Goal: Task Accomplishment & Management: Use online tool/utility

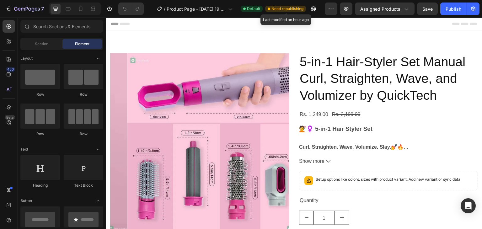
click at [288, 8] on span "Need republishing" at bounding box center [287, 9] width 32 height 6
click at [450, 8] on div "Publish" at bounding box center [453, 9] width 16 height 7
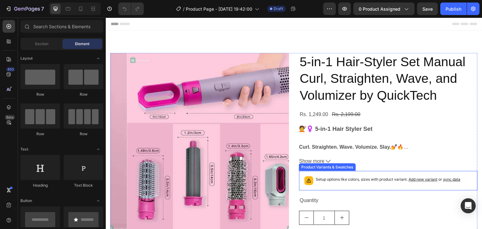
click at [308, 177] on icon at bounding box center [308, 180] width 6 height 6
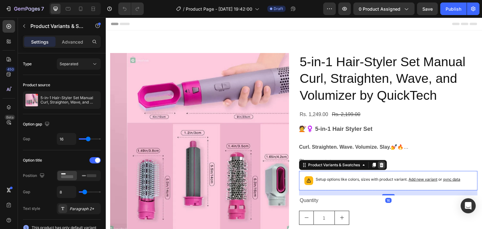
click at [382, 165] on div at bounding box center [381, 165] width 8 height 8
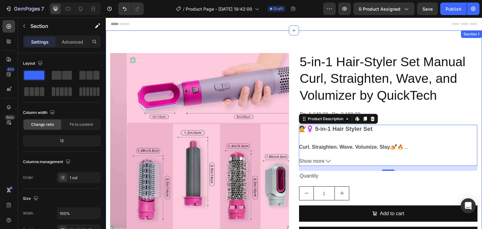
click at [179, 34] on div "Product Images 5-in-1 Hair-Styler Set Manual Curl, Straighten, Wave, and Volumi…" at bounding box center [294, 162] width 376 height 264
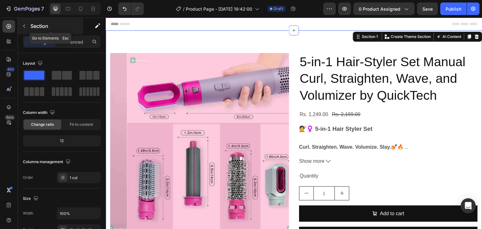
click at [23, 30] on button "button" at bounding box center [24, 26] width 10 height 10
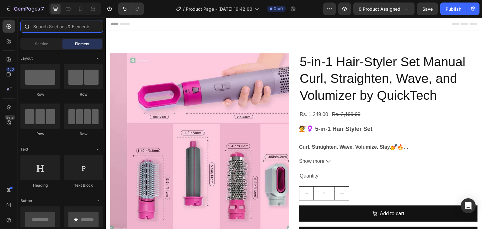
click at [48, 27] on input "text" at bounding box center [61, 26] width 83 height 13
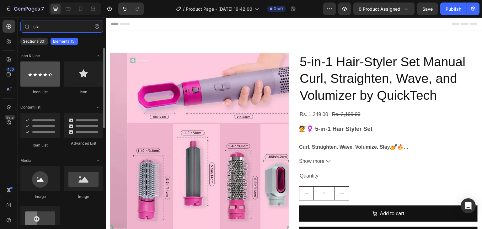
type input "sta"
drag, startPoint x: 56, startPoint y: 74, endPoint x: 51, endPoint y: 68, distance: 7.6
click at [51, 68] on div at bounding box center [40, 73] width 40 height 25
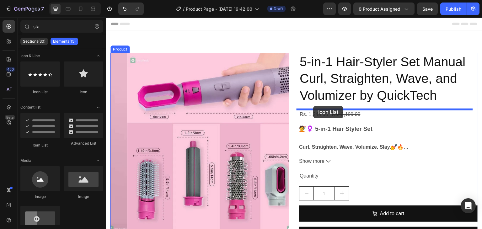
drag, startPoint x: 156, startPoint y: 88, endPoint x: 313, endPoint y: 106, distance: 158.1
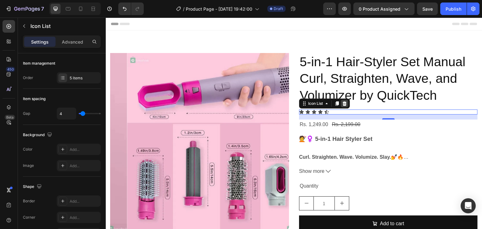
click at [344, 104] on icon at bounding box center [344, 103] width 5 height 5
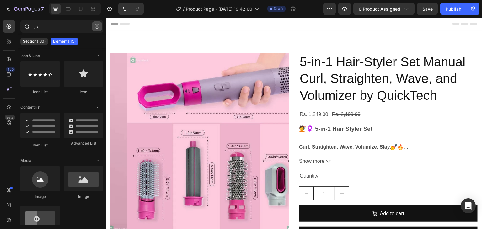
click at [95, 28] on icon "button" at bounding box center [97, 26] width 4 height 4
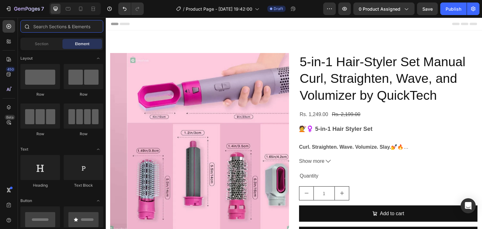
click at [77, 32] on input "text" at bounding box center [61, 26] width 83 height 13
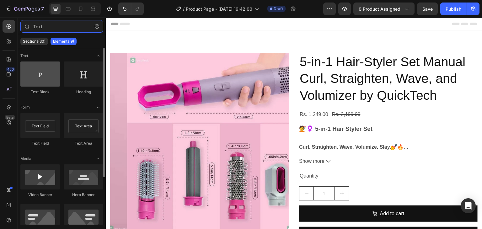
type input "Text"
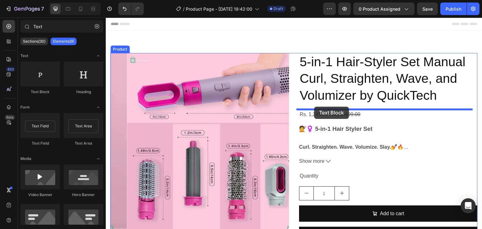
drag, startPoint x: 149, startPoint y: 97, endPoint x: 314, endPoint y: 107, distance: 165.8
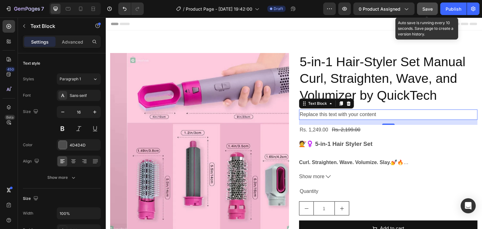
click at [421, 6] on button "Save" at bounding box center [427, 9] width 21 height 13
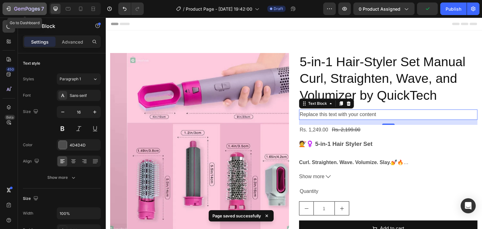
click at [11, 11] on icon "button" at bounding box center [8, 9] width 6 height 6
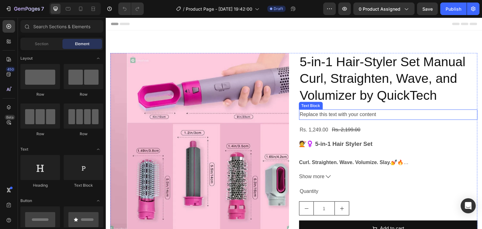
click at [350, 113] on div "Replace this text with your content" at bounding box center [388, 114] width 178 height 10
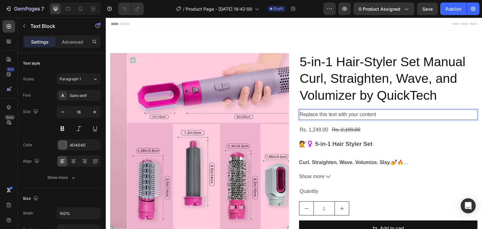
click at [380, 112] on p "Replace this text with your content" at bounding box center [387, 114] width 177 height 9
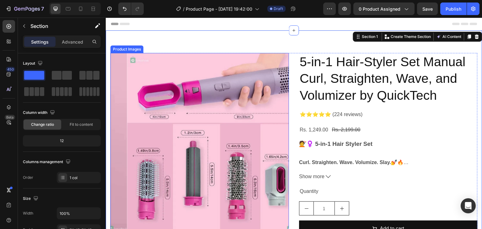
click at [241, 80] on img at bounding box center [216, 142] width 178 height 178
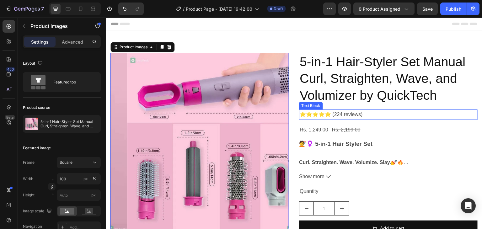
click at [305, 114] on p "⭐⭐⭐⭐⭐ (224 reviews)" at bounding box center [387, 114] width 177 height 9
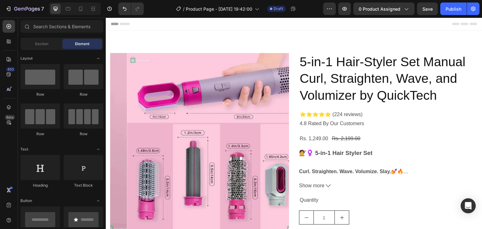
click at [301, 28] on div "Header" at bounding box center [294, 24] width 366 height 13
click at [340, 122] on p "⭐⭐⭐⭐⭐ (224 reviews) 4.8 Rated By Our Customers" at bounding box center [387, 119] width 177 height 18
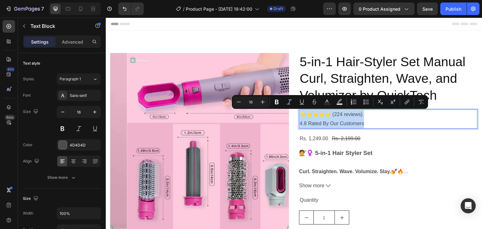
drag, startPoint x: 297, startPoint y: 115, endPoint x: 367, endPoint y: 128, distance: 71.5
click at [367, 128] on div "⭐⭐⭐⭐⭐ (224 reviews) 4.8 Rated By Our Customers" at bounding box center [388, 118] width 178 height 19
click at [276, 101] on icon "Editor contextual toolbar" at bounding box center [276, 102] width 6 height 6
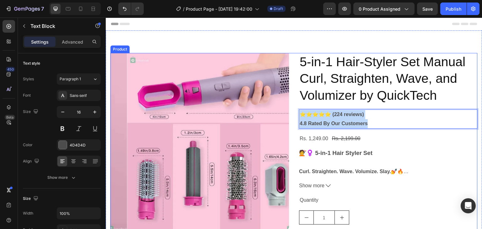
drag, startPoint x: 298, startPoint y: 115, endPoint x: 375, endPoint y: 129, distance: 77.7
click at [375, 129] on div "⭐⭐⭐⭐⭐ (224 reviews) 4.8 Rated By Our Customers" at bounding box center [388, 118] width 178 height 19
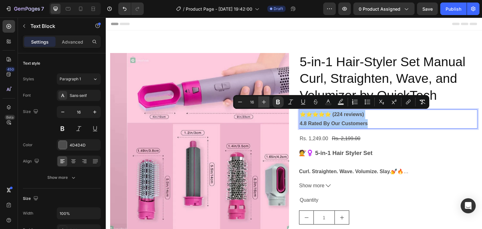
click at [265, 103] on icon "Editor contextual toolbar" at bounding box center [264, 102] width 6 height 6
type input "19"
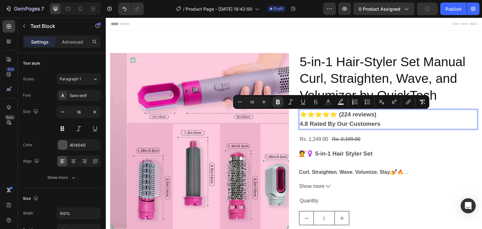
click at [302, 113] on strong "⭐⭐⭐⭐⭐ (224 reviews)" at bounding box center [337, 114] width 77 height 7
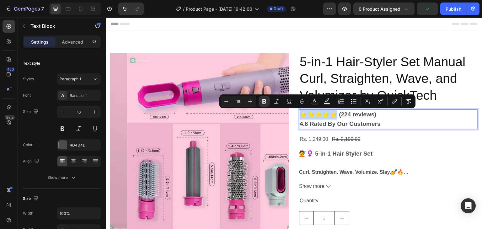
drag, startPoint x: 298, startPoint y: 113, endPoint x: 337, endPoint y: 114, distance: 38.6
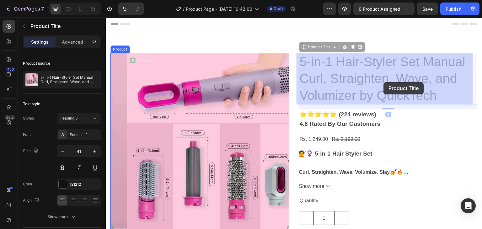
drag, startPoint x: 300, startPoint y: 57, endPoint x: 345, endPoint y: 75, distance: 47.7
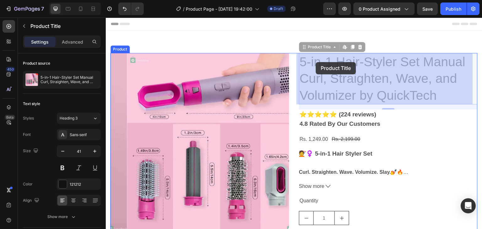
drag, startPoint x: 298, startPoint y: 60, endPoint x: 316, endPoint y: 62, distance: 17.3
drag, startPoint x: 299, startPoint y: 61, endPoint x: 310, endPoint y: 59, distance: 10.8
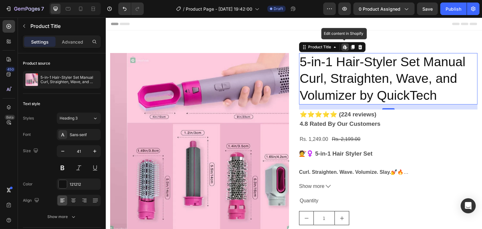
click at [344, 47] on icon at bounding box center [344, 47] width 5 height 5
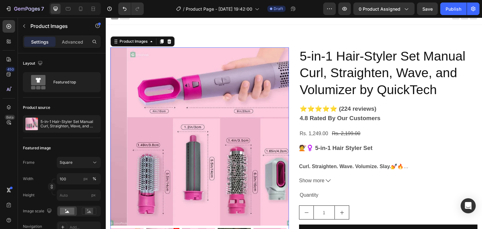
scroll to position [5, 0]
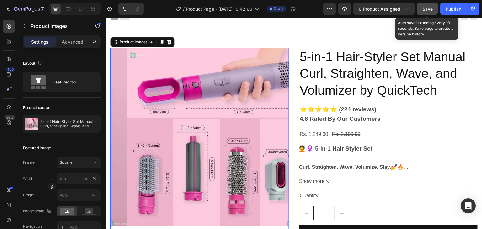
click at [432, 10] on span "Save" at bounding box center [427, 8] width 10 height 5
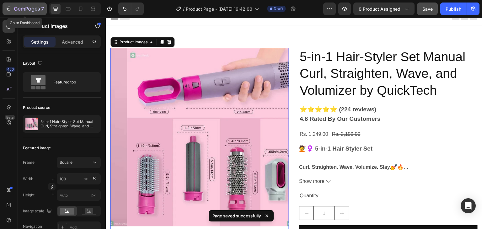
click at [16, 11] on icon "button" at bounding box center [27, 9] width 26 height 5
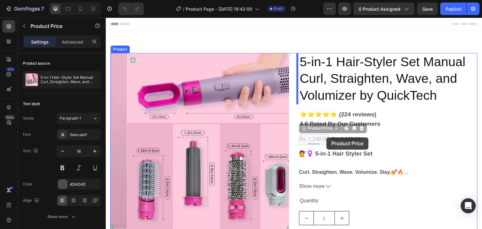
drag, startPoint x: 300, startPoint y: 138, endPoint x: 329, endPoint y: 137, distance: 28.8
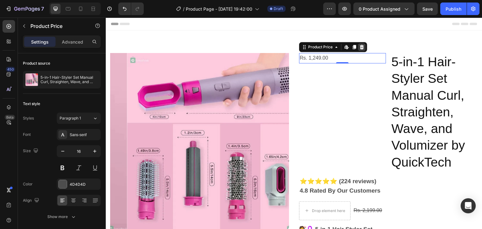
click at [360, 48] on icon at bounding box center [362, 47] width 4 height 4
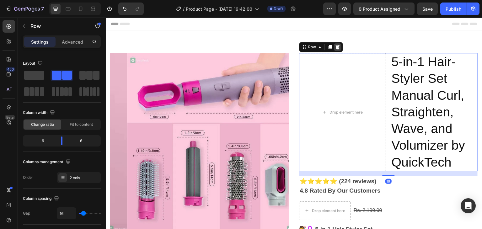
click at [336, 49] on icon at bounding box center [337, 47] width 5 height 5
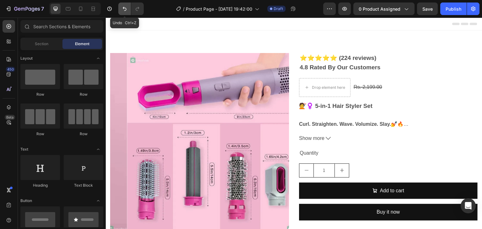
click at [125, 8] on icon "Undo/Redo" at bounding box center [125, 9] width 4 height 4
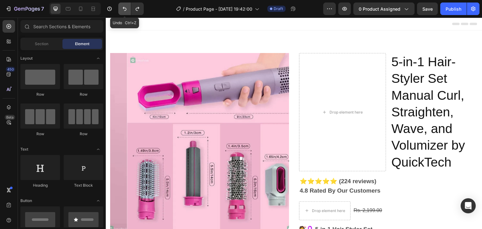
click at [125, 8] on icon "Undo/Redo" at bounding box center [125, 9] width 4 height 4
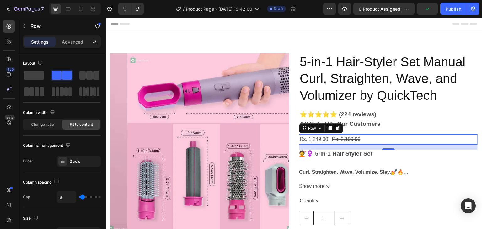
click at [362, 138] on div "Rs. 1,249.00 Product Price Product Price Rs. 2,199.00 Product Price Product Pri…" at bounding box center [388, 139] width 178 height 10
click at [335, 129] on icon at bounding box center [337, 128] width 4 height 4
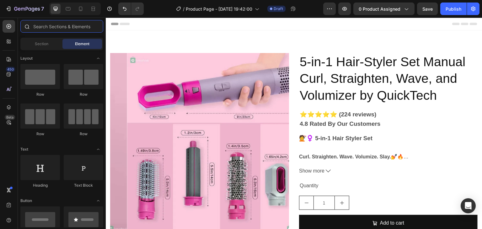
click at [84, 32] on input "text" at bounding box center [61, 26] width 83 height 13
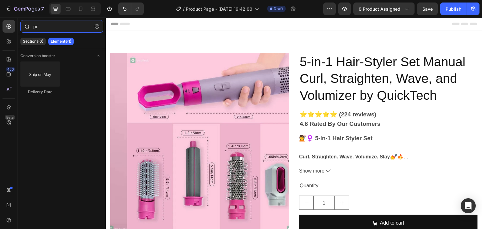
type input "p"
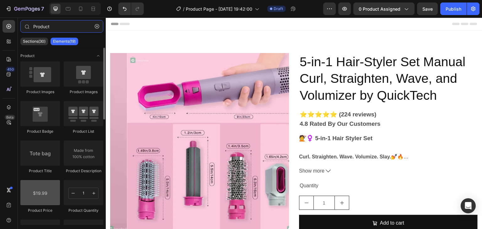
type input "Product"
click at [55, 201] on div at bounding box center [40, 192] width 40 height 25
click at [54, 197] on div at bounding box center [40, 192] width 40 height 25
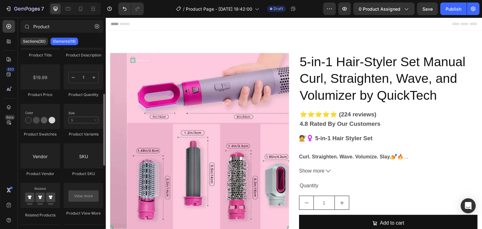
scroll to position [115, 0]
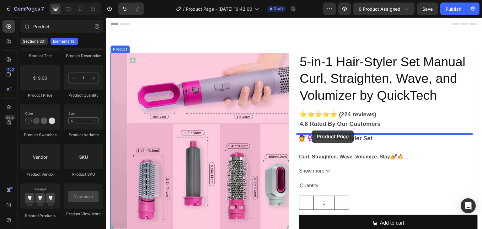
drag, startPoint x: 152, startPoint y: 96, endPoint x: 312, endPoint y: 130, distance: 162.9
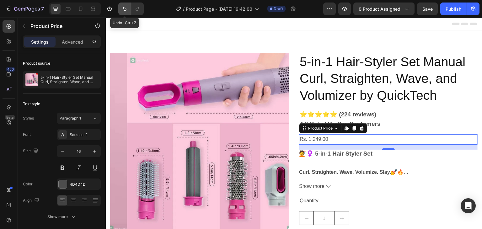
click at [125, 13] on button "Undo/Redo" at bounding box center [124, 9] width 13 height 13
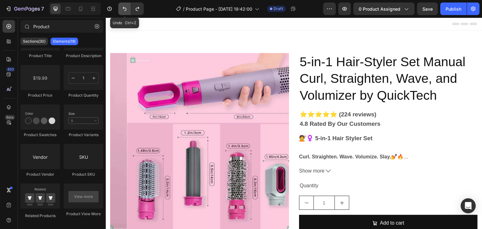
click at [125, 13] on button "Undo/Redo" at bounding box center [124, 9] width 13 height 13
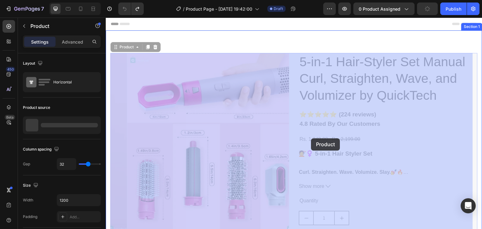
drag, startPoint x: 296, startPoint y: 139, endPoint x: 311, endPoint y: 138, distance: 15.4
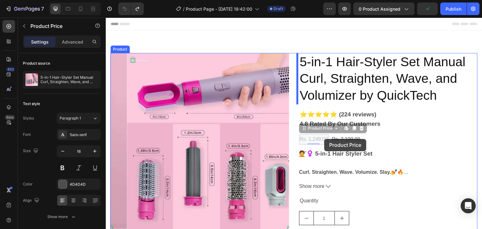
drag, startPoint x: 298, startPoint y: 138, endPoint x: 324, endPoint y: 140, distance: 26.4
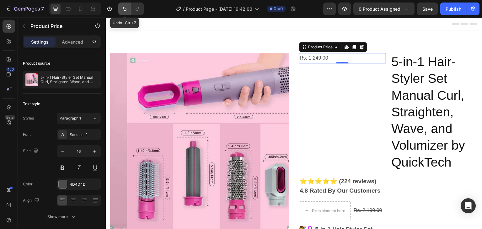
click at [124, 8] on icon "Undo/Redo" at bounding box center [125, 9] width 4 height 4
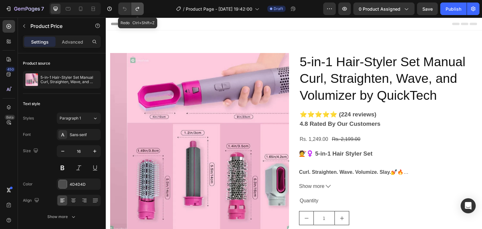
click at [143, 13] on button "Undo/Redo" at bounding box center [137, 9] width 13 height 13
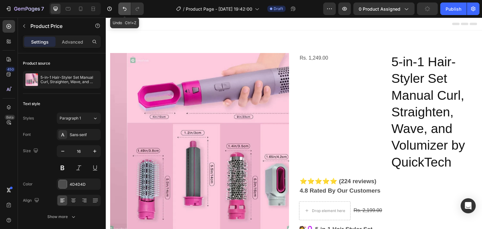
click at [125, 10] on icon "Undo/Redo" at bounding box center [125, 9] width 4 height 4
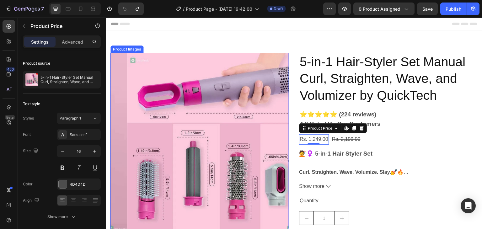
click at [198, 82] on img at bounding box center [216, 142] width 178 height 178
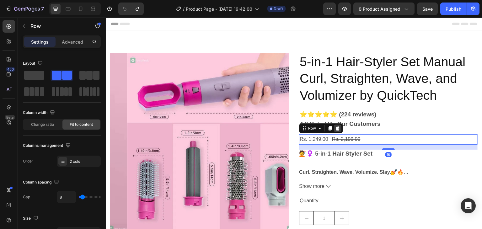
click at [335, 129] on icon at bounding box center [337, 128] width 4 height 4
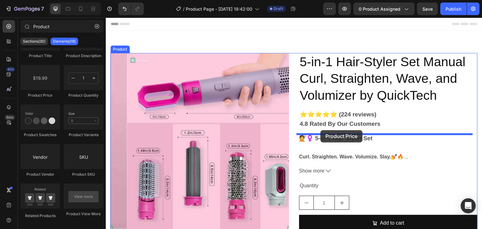
drag, startPoint x: 154, startPoint y: 102, endPoint x: 320, endPoint y: 131, distance: 169.0
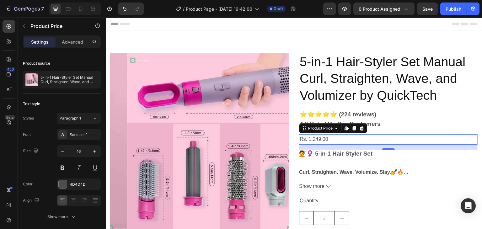
click at [319, 137] on div "Rs. 1,249.00" at bounding box center [388, 139] width 178 height 10
click at [346, 129] on icon at bounding box center [347, 130] width 2 height 2
click at [352, 128] on icon at bounding box center [353, 128] width 3 height 4
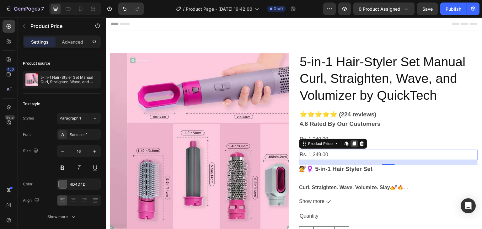
click at [353, 144] on icon at bounding box center [353, 143] width 3 height 4
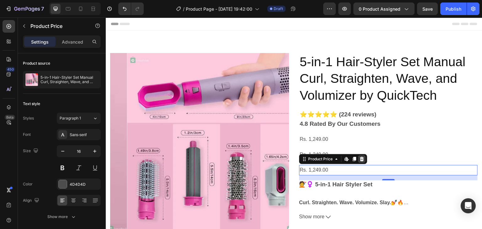
click at [359, 160] on icon at bounding box center [361, 158] width 5 height 5
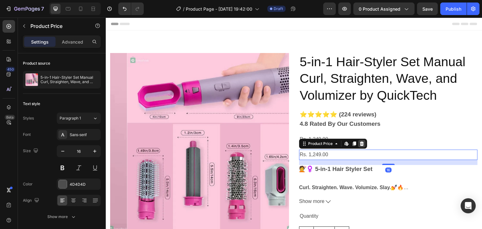
click at [360, 141] on icon at bounding box center [361, 143] width 5 height 5
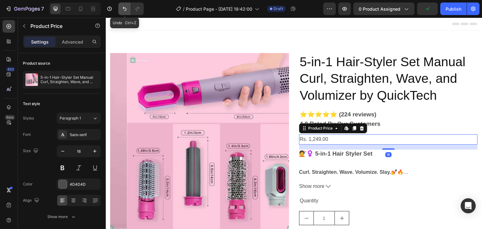
click at [126, 7] on icon "Undo/Redo" at bounding box center [124, 9] width 6 height 6
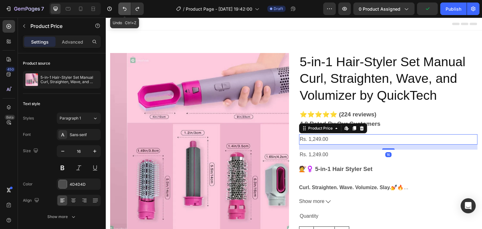
click at [126, 7] on icon "Undo/Redo" at bounding box center [124, 9] width 6 height 6
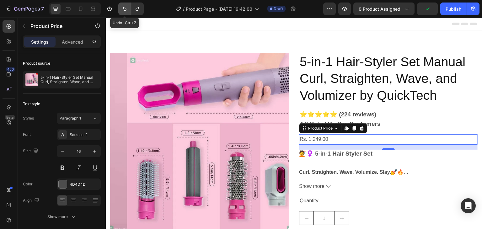
click at [126, 7] on icon "Undo/Redo" at bounding box center [124, 9] width 6 height 6
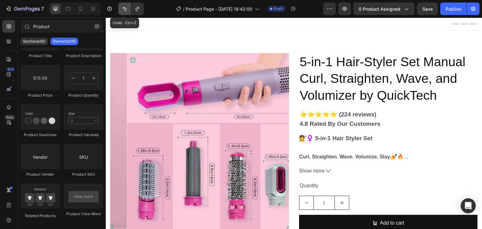
click at [126, 7] on icon "Undo/Redo" at bounding box center [124, 9] width 6 height 6
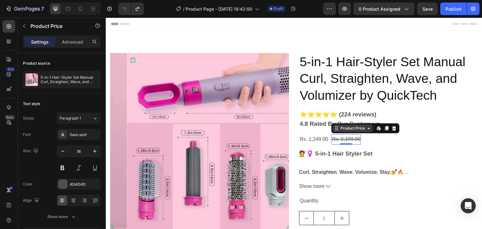
click at [334, 130] on icon at bounding box center [336, 128] width 5 height 5
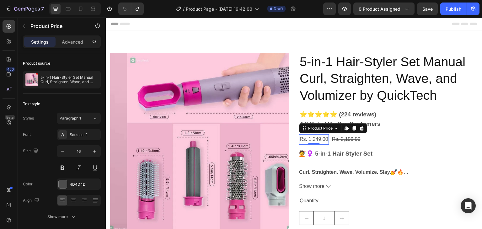
click at [335, 133] on div "Product Price Edit content in Shopify" at bounding box center [333, 128] width 68 height 10
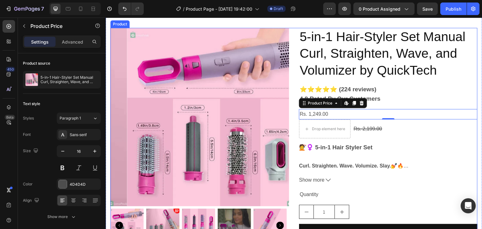
scroll to position [28, 0]
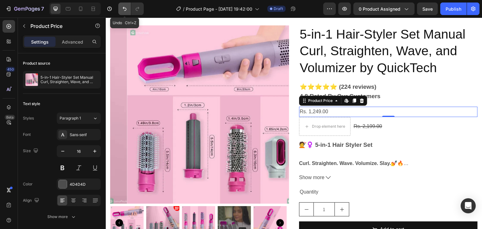
click at [129, 9] on button "Undo/Redo" at bounding box center [124, 9] width 13 height 13
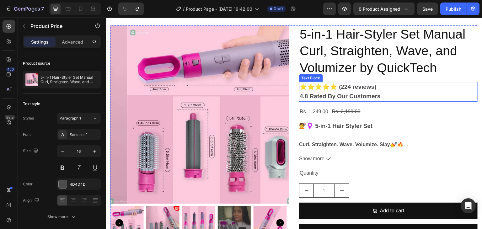
scroll to position [16, 0]
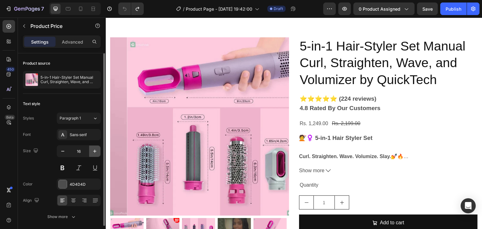
click at [96, 150] on icon "button" at bounding box center [95, 151] width 6 height 6
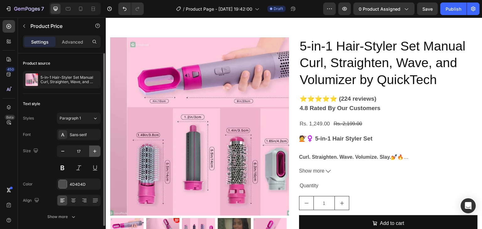
click at [96, 150] on icon "button" at bounding box center [95, 151] width 6 height 6
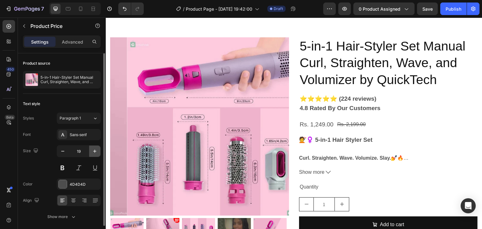
click at [96, 150] on icon "button" at bounding box center [95, 151] width 6 height 6
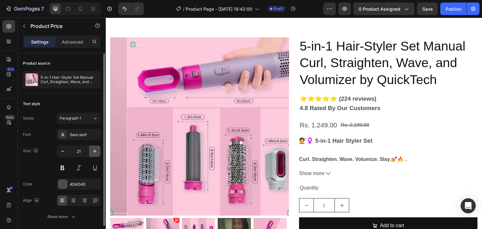
click at [96, 150] on icon "button" at bounding box center [95, 151] width 6 height 6
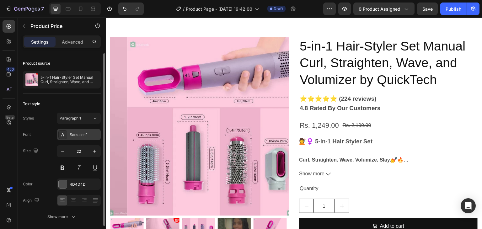
click at [69, 136] on div "Sans-serif" at bounding box center [79, 134] width 44 height 11
click at [94, 152] on icon "button" at bounding box center [94, 151] width 3 height 3
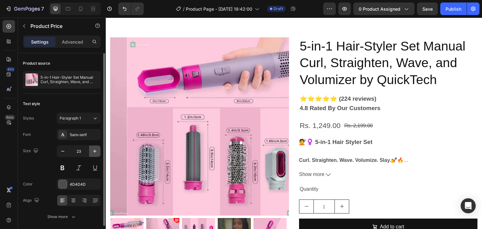
click at [94, 152] on icon "button" at bounding box center [94, 151] width 3 height 3
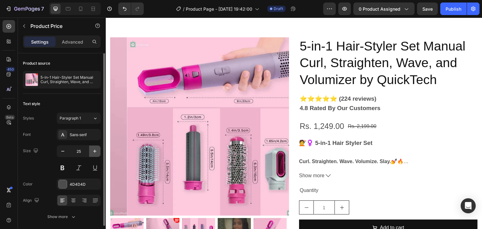
click at [94, 152] on icon "button" at bounding box center [94, 151] width 3 height 3
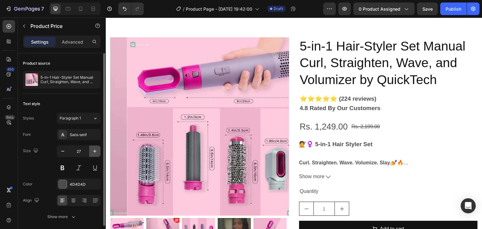
click at [94, 152] on icon "button" at bounding box center [94, 151] width 3 height 3
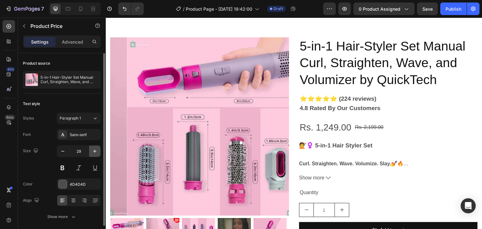
click at [94, 147] on button "button" at bounding box center [94, 150] width 11 height 11
type input "30"
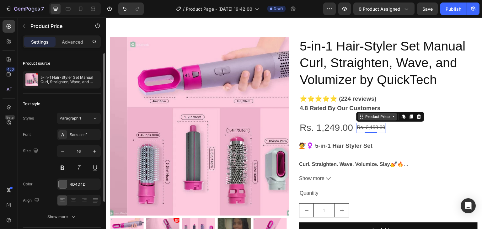
click at [370, 130] on div "Rs. 2,199.00" at bounding box center [371, 128] width 30 height 10
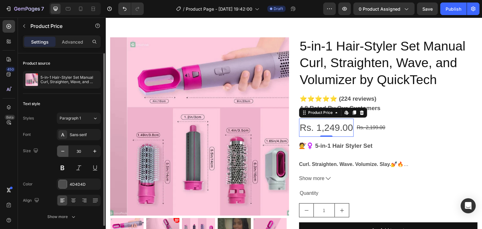
click at [61, 151] on icon "button" at bounding box center [63, 151] width 6 height 6
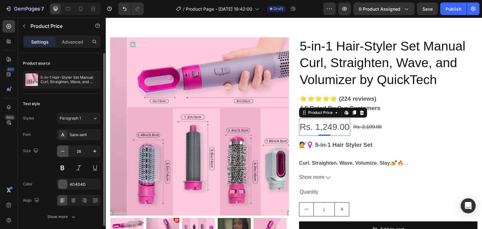
click at [61, 151] on icon "button" at bounding box center [63, 151] width 6 height 6
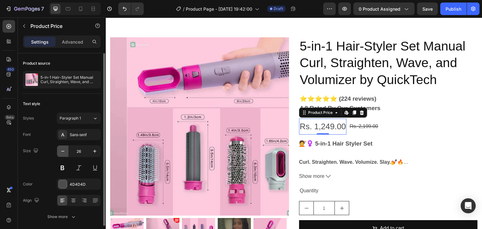
type input "25"
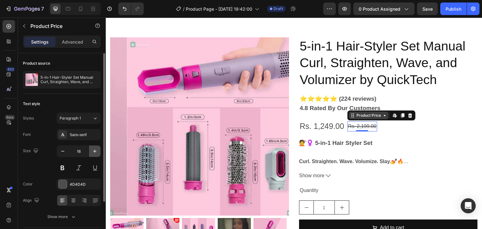
click at [96, 148] on icon "button" at bounding box center [95, 151] width 6 height 6
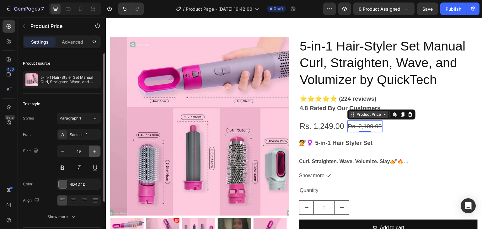
click at [96, 148] on icon "button" at bounding box center [95, 151] width 6 height 6
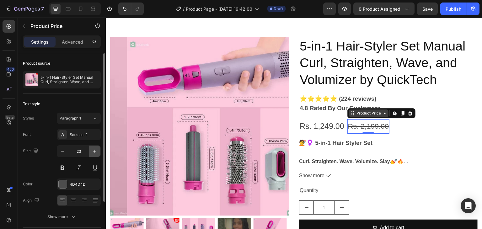
click at [96, 148] on icon "button" at bounding box center [95, 151] width 6 height 6
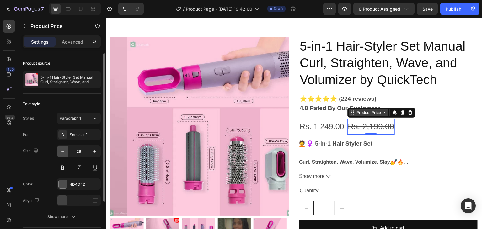
click at [61, 151] on icon "button" at bounding box center [62, 151] width 3 height 1
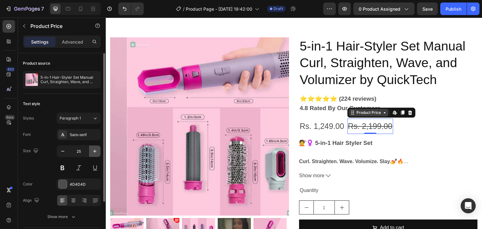
click at [95, 152] on icon "button" at bounding box center [94, 151] width 3 height 3
type input "27"
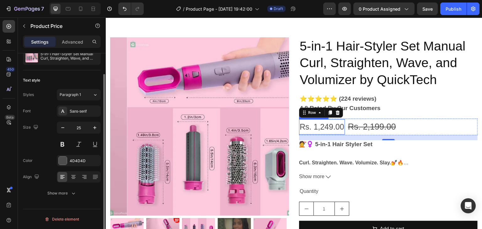
scroll to position [0, 0]
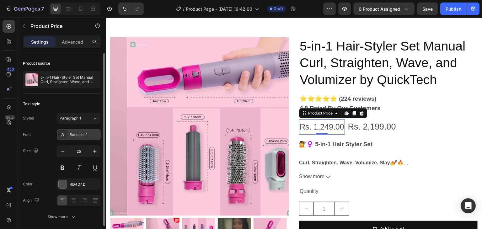
click at [71, 133] on div "Sans-serif" at bounding box center [84, 135] width 29 height 6
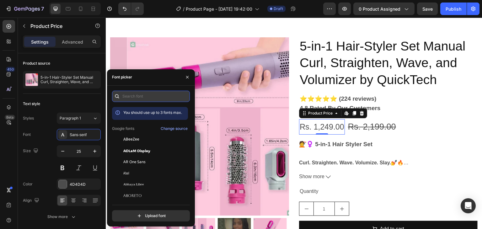
click at [154, 95] on input "text" at bounding box center [151, 96] width 78 height 11
type input "b"
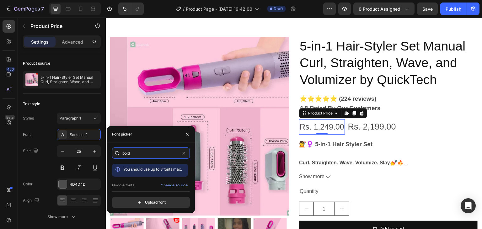
type input "bold"
click at [146, 172] on div "You should use up to 3 fonts max." at bounding box center [152, 169] width 59 height 6
click at [152, 156] on input "bold" at bounding box center [151, 152] width 78 height 11
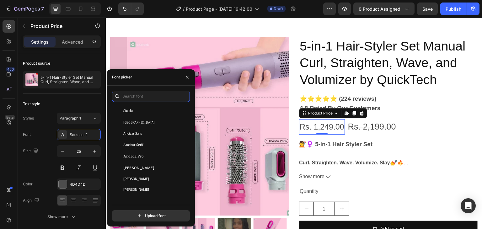
scroll to position [745, 0]
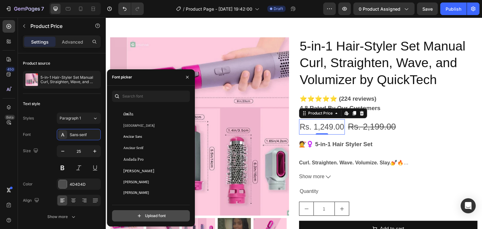
click at [176, 215] on input "file" at bounding box center [164, 215] width 157 height 11
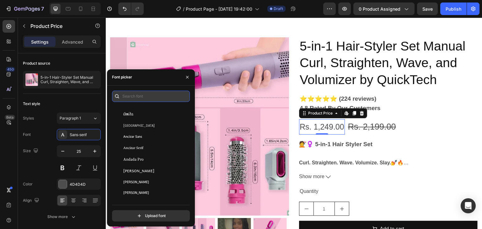
click at [153, 92] on input "text" at bounding box center [151, 96] width 78 height 11
type input "b"
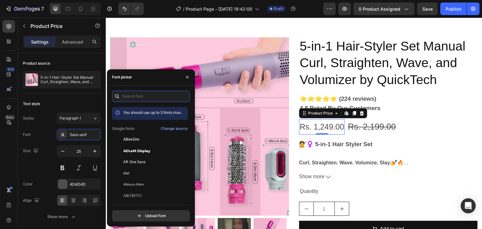
type input "a"
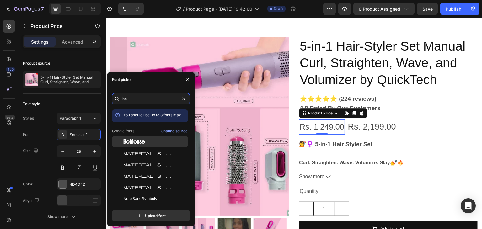
type input "bol"
click at [145, 140] on div "Boldonse" at bounding box center [154, 142] width 63 height 6
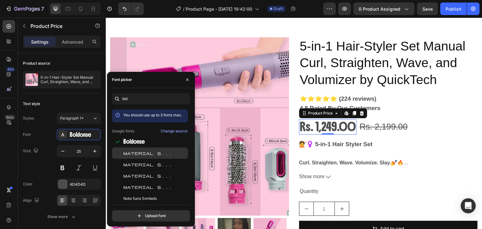
click at [146, 149] on div "Material Symbols" at bounding box center [150, 152] width 76 height 11
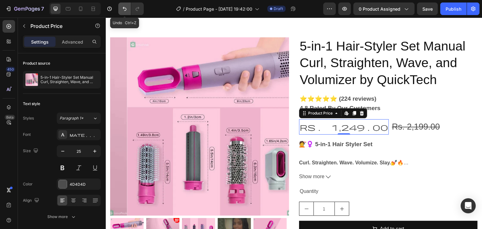
click at [124, 13] on button "Undo/Redo" at bounding box center [124, 9] width 13 height 13
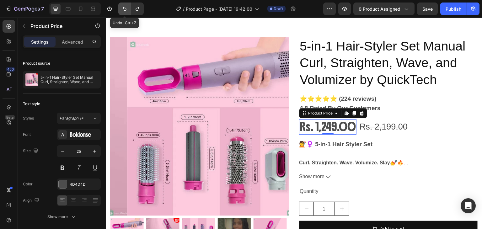
click at [124, 13] on button "Undo/Redo" at bounding box center [124, 9] width 13 height 13
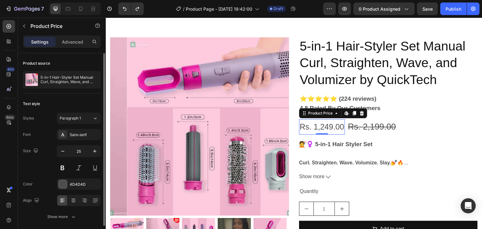
scroll to position [23, 0]
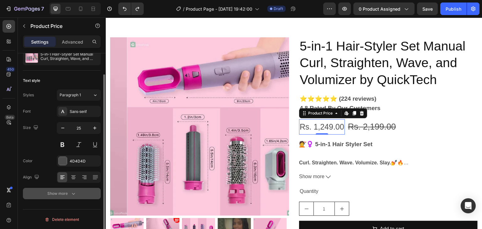
click at [74, 191] on icon "button" at bounding box center [73, 193] width 6 height 6
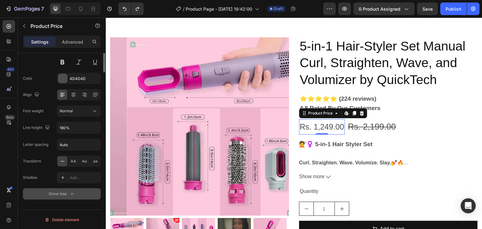
scroll to position [0, 0]
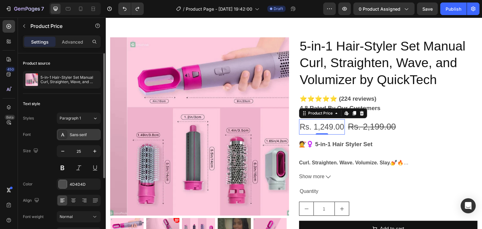
click at [85, 139] on div "Sans-serif" at bounding box center [79, 134] width 44 height 11
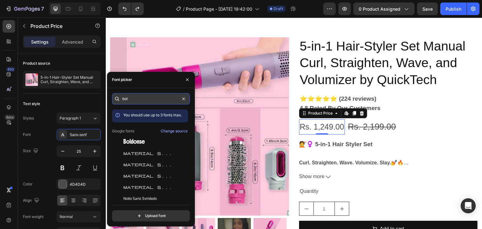
click at [142, 94] on input "bol" at bounding box center [151, 98] width 78 height 11
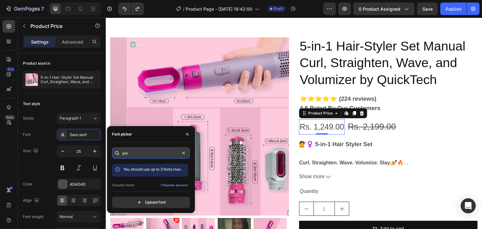
type input "p"
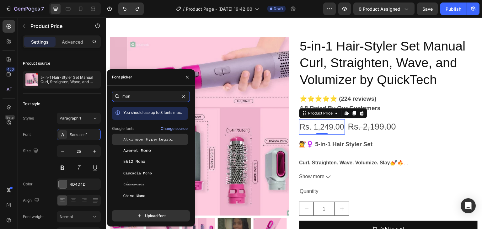
type input "mon"
click at [145, 139] on span "Atkinson Hyperlegible Mono" at bounding box center [149, 139] width 52 height 6
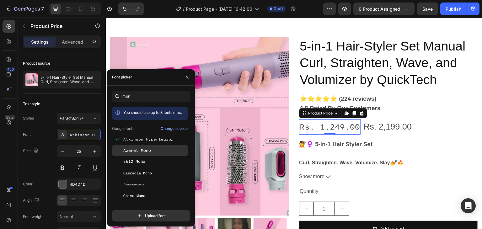
click at [146, 151] on span "Azeret Mono" at bounding box center [137, 151] width 28 height 6
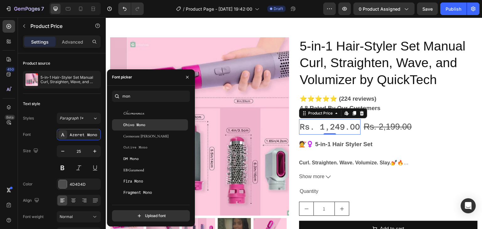
scroll to position [70, 0]
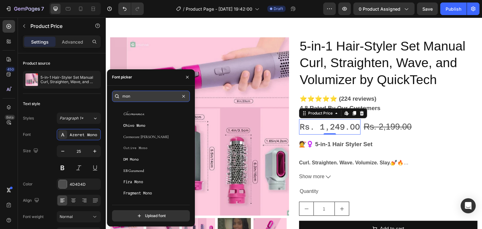
click at [170, 97] on input "mon" at bounding box center [151, 96] width 78 height 11
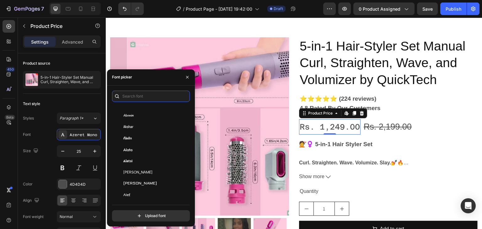
scroll to position [330, 0]
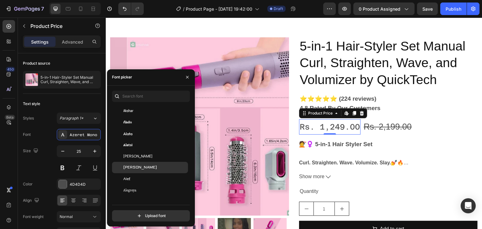
click at [136, 162] on div "Aldrich" at bounding box center [150, 167] width 76 height 11
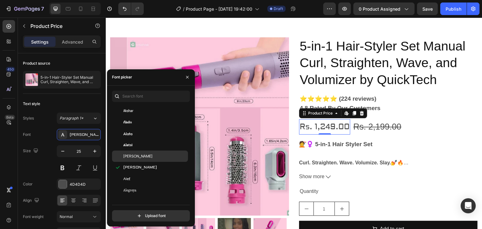
click at [137, 158] on span "Albert Sans" at bounding box center [137, 156] width 29 height 6
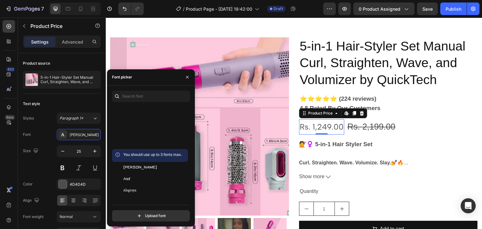
scroll to position [479, 0]
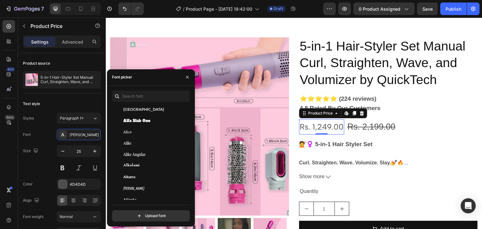
click at [137, 158] on div "Alike Angular" at bounding box center [150, 154] width 76 height 11
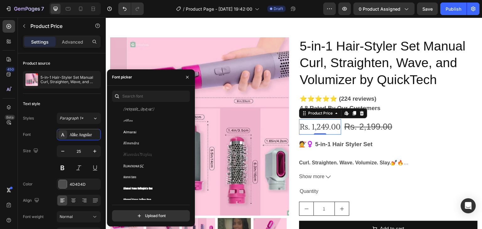
scroll to position [597, 0]
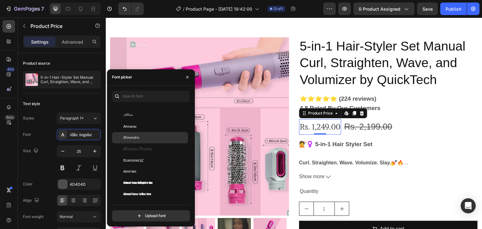
click at [142, 137] on div "Almendra" at bounding box center [154, 138] width 63 height 6
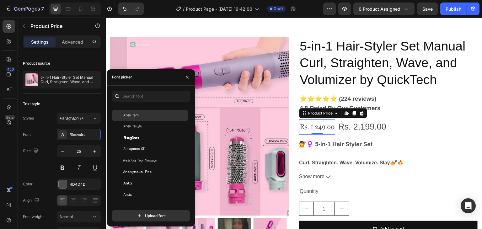
scroll to position [947, 0]
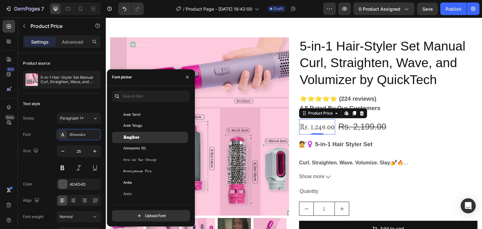
click at [145, 136] on div "Angkor" at bounding box center [154, 138] width 63 height 6
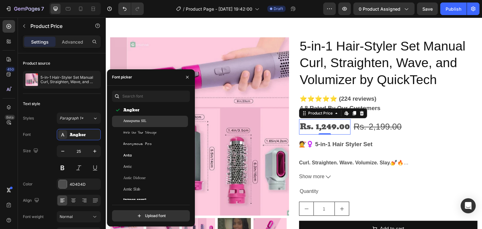
scroll to position [975, 0]
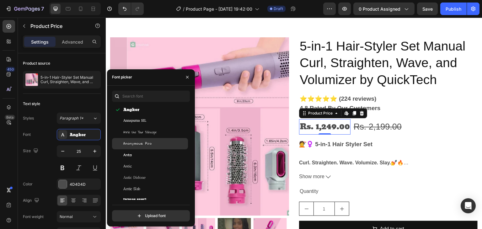
click at [148, 145] on span "Anonymous Pro" at bounding box center [137, 144] width 29 height 6
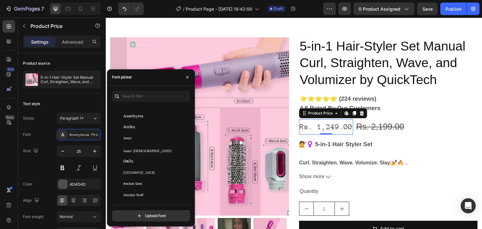
scroll to position [742, 0]
click at [148, 157] on div "Amita" at bounding box center [150, 161] width 76 height 11
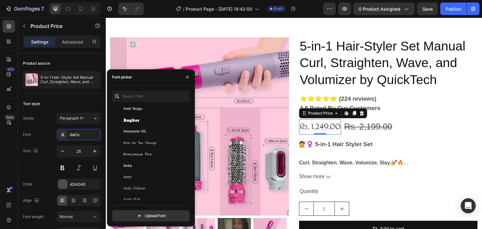
scroll to position [964, 0]
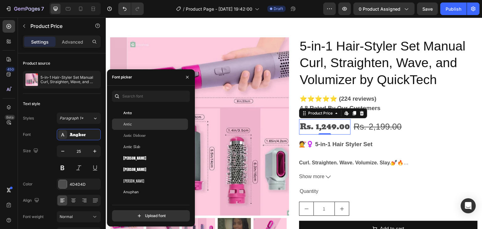
scroll to position [1017, 0]
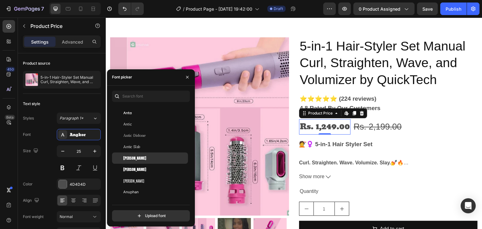
click at [153, 157] on div "Anton" at bounding box center [154, 158] width 63 height 6
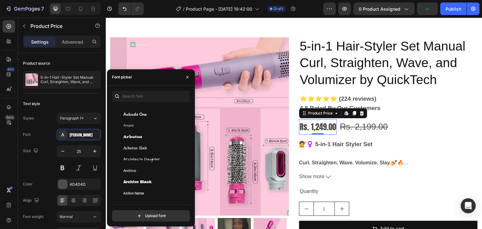
scroll to position [1117, 0]
click at [152, 140] on div "Arbutus" at bounding box center [154, 137] width 63 height 6
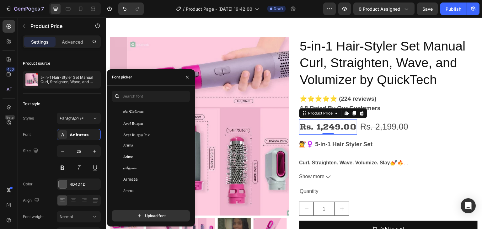
scroll to position [1211, 0]
click at [137, 166] on div "Arizonia" at bounding box center [154, 167] width 63 height 6
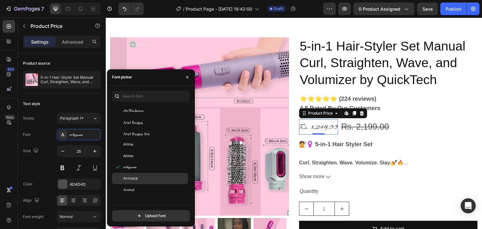
click at [139, 183] on div "Armata" at bounding box center [150, 178] width 76 height 11
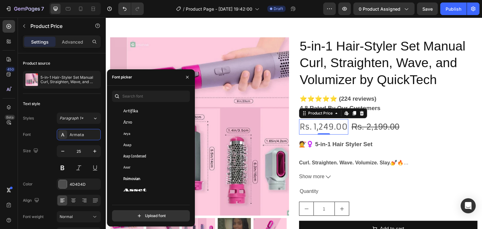
scroll to position [1330, 0]
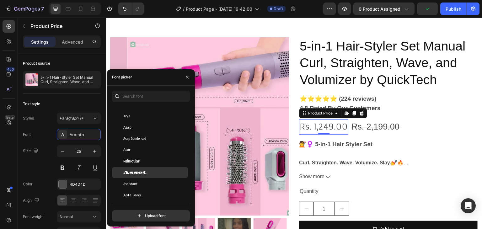
click at [142, 176] on div "Asset" at bounding box center [150, 172] width 76 height 11
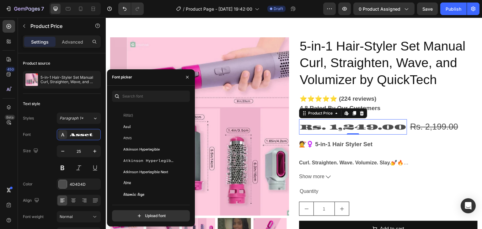
scroll to position [1470, 0]
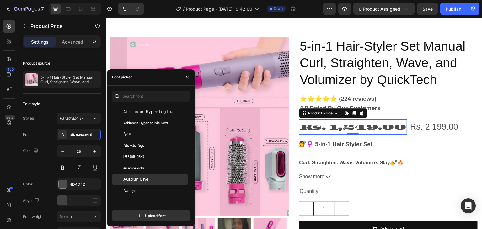
click at [139, 179] on span "Autour One" at bounding box center [135, 180] width 25 height 6
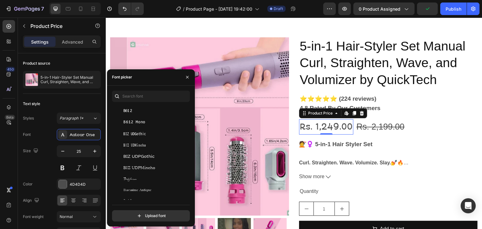
scroll to position [1546, 0]
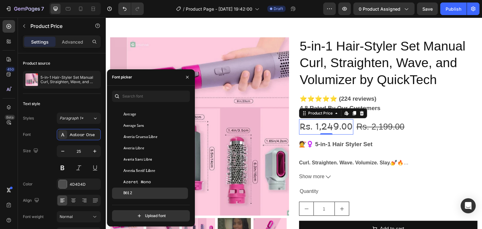
click at [136, 196] on div "B612" at bounding box center [150, 192] width 76 height 11
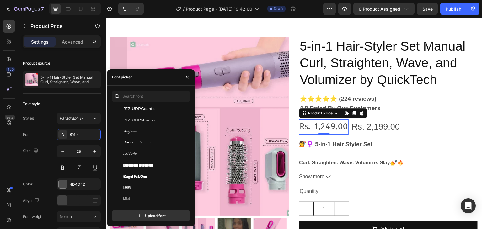
scroll to position [1682, 0]
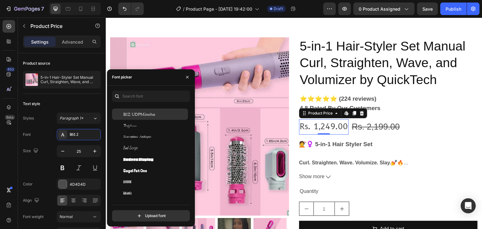
click at [161, 113] on div "BIZ UDPMincho" at bounding box center [154, 114] width 63 height 6
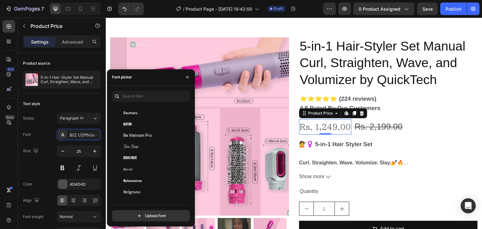
scroll to position [2065, 0]
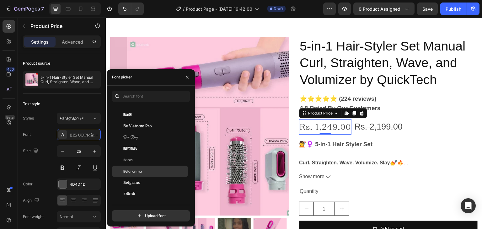
click at [132, 168] on span "Belanosima" at bounding box center [132, 171] width 18 height 6
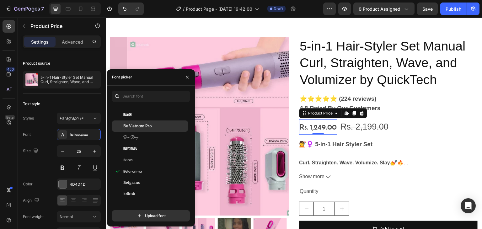
click at [142, 124] on span "Be Vietnam Pro" at bounding box center [137, 126] width 29 height 6
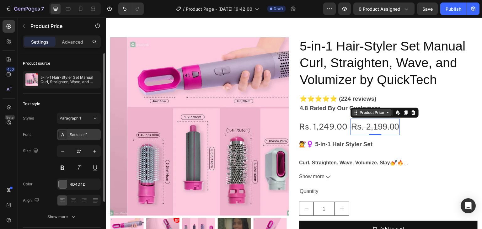
click at [84, 134] on div "Sans-serif" at bounding box center [84, 135] width 29 height 6
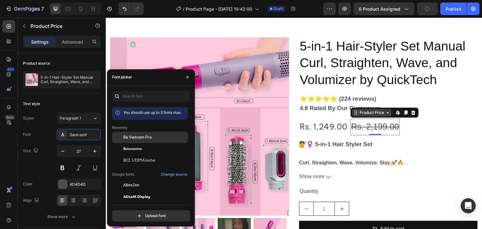
click at [135, 137] on span "Be Vietnam Pro" at bounding box center [137, 138] width 29 height 6
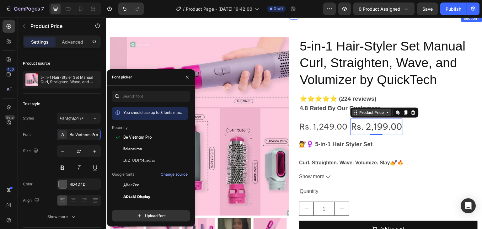
click at [370, 26] on div "Product Images 5-in-1 Hair-Styler Set Manual Curl, Straighten, Wave, and Volumi…" at bounding box center [294, 151] width 376 height 272
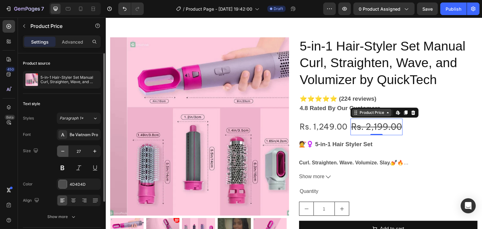
click at [63, 150] on icon "button" at bounding box center [63, 151] width 6 height 6
click at [94, 148] on icon "button" at bounding box center [95, 151] width 6 height 6
type input "27"
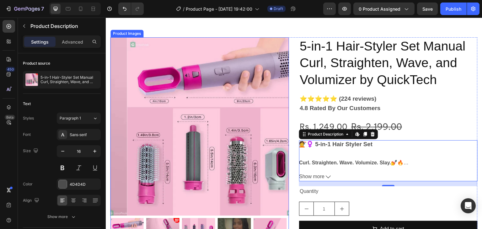
click at [209, 67] on img at bounding box center [216, 126] width 178 height 178
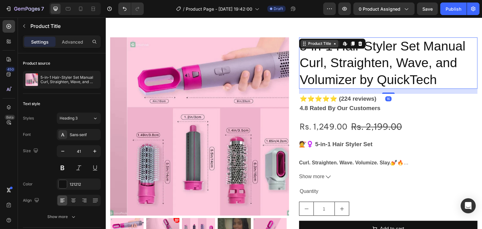
scroll to position [15, 0]
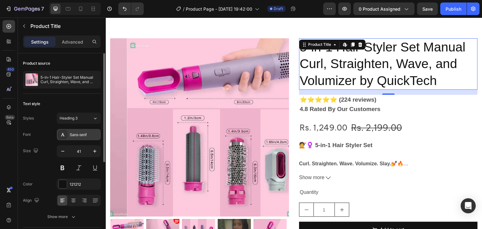
click at [68, 135] on div "Sans-serif" at bounding box center [79, 134] width 44 height 11
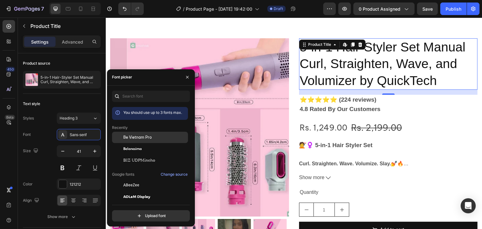
click at [143, 136] on span "Be Vietnam Pro" at bounding box center [137, 138] width 29 height 6
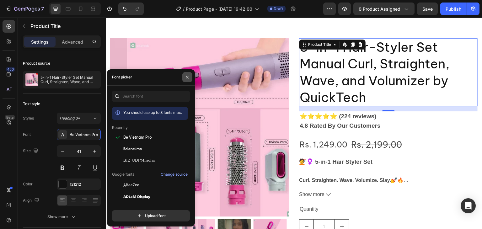
click at [187, 78] on icon "button" at bounding box center [187, 77] width 3 height 3
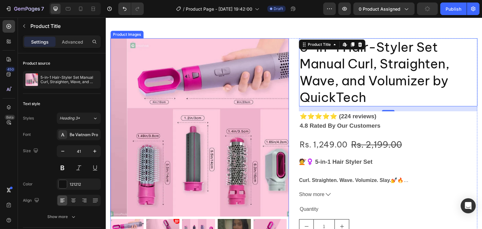
click at [166, 125] on img at bounding box center [216, 127] width 178 height 178
click at [128, 139] on img at bounding box center [216, 127] width 178 height 178
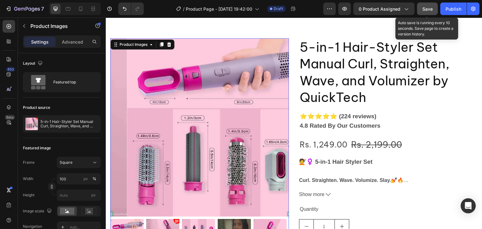
click at [424, 12] on div "Save" at bounding box center [427, 9] width 10 height 7
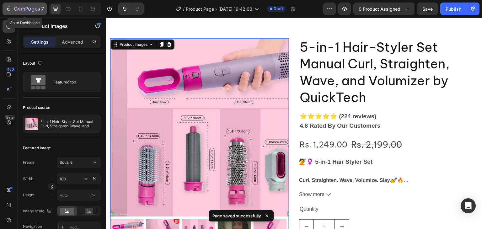
click at [4, 10] on button "7" at bounding box center [25, 9] width 44 height 13
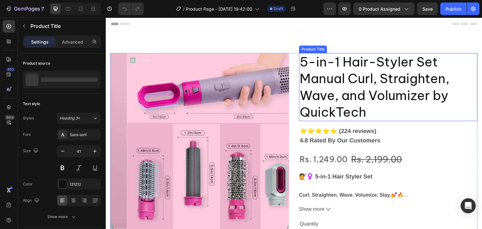
click at [355, 83] on h2 "5-in-1 Hair-Styler Set Manual Curl, Straighten, Wave, and Volumizer by QuickTech" at bounding box center [388, 87] width 178 height 68
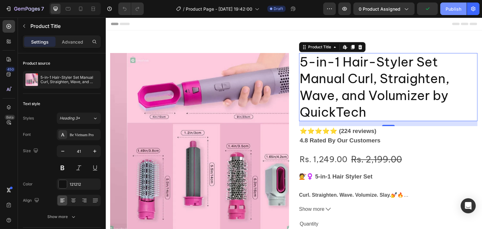
click at [452, 7] on div "Publish" at bounding box center [453, 9] width 16 height 7
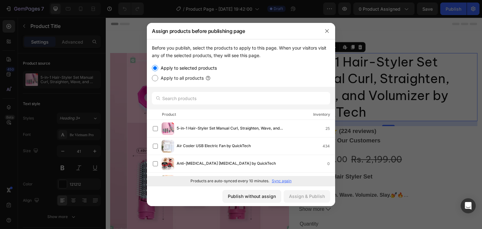
click at [155, 76] on input "Apply to all products" at bounding box center [155, 78] width 6 height 6
radio input "true"
click at [294, 196] on div "Assign & Publish" at bounding box center [307, 196] width 36 height 7
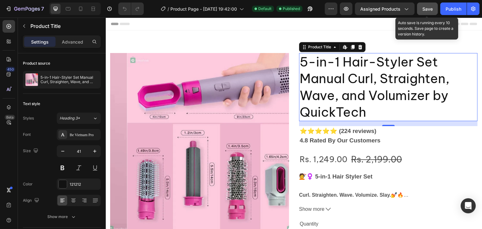
click at [431, 9] on span "Save" at bounding box center [427, 8] width 10 height 5
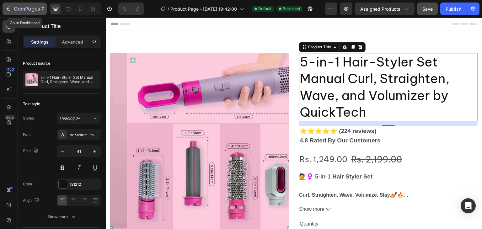
click at [8, 12] on div "7" at bounding box center [24, 9] width 39 height 8
